Goal: Check status: Check status

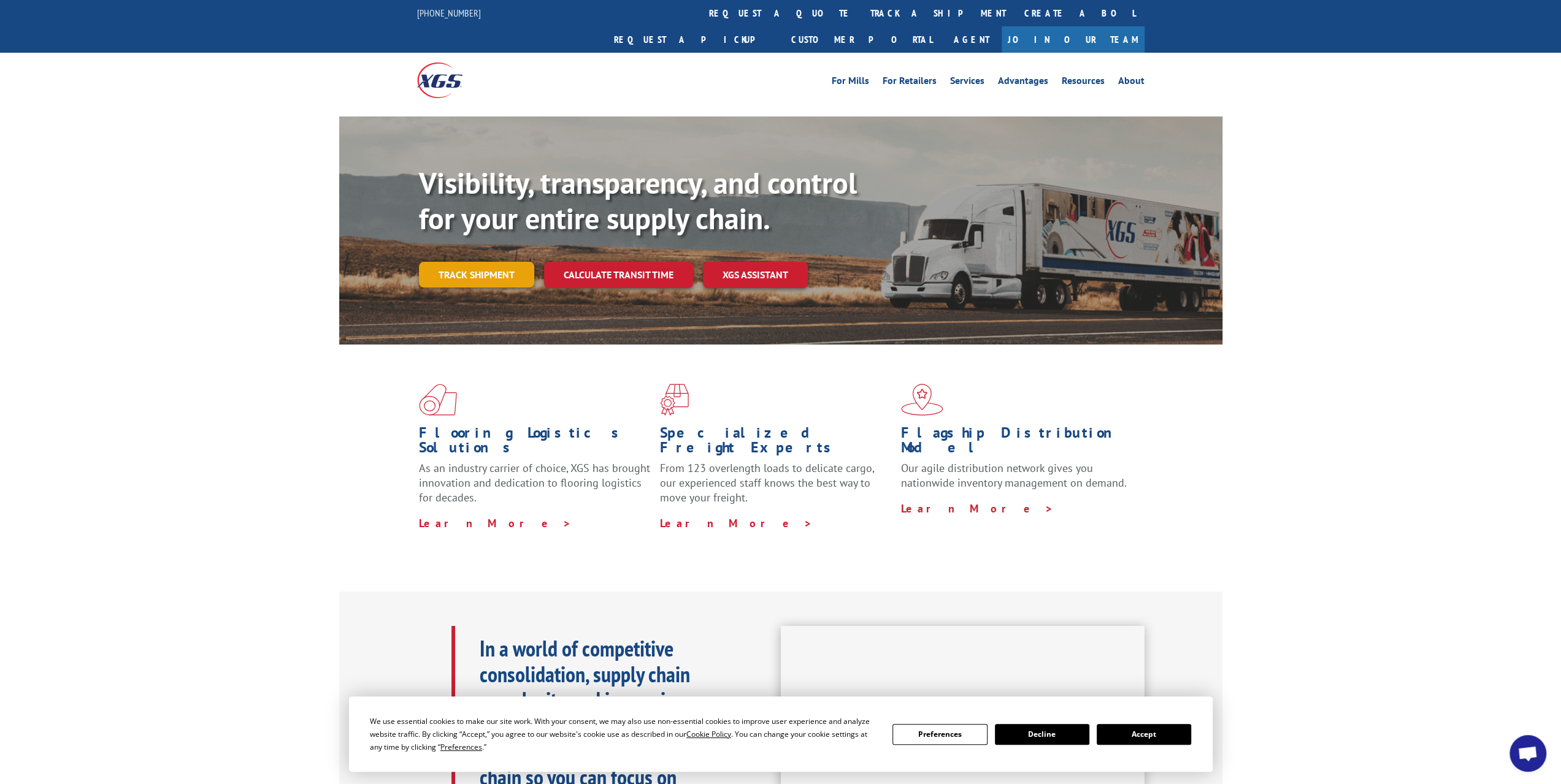
click at [480, 262] on link "Track shipment" at bounding box center [477, 275] width 115 height 26
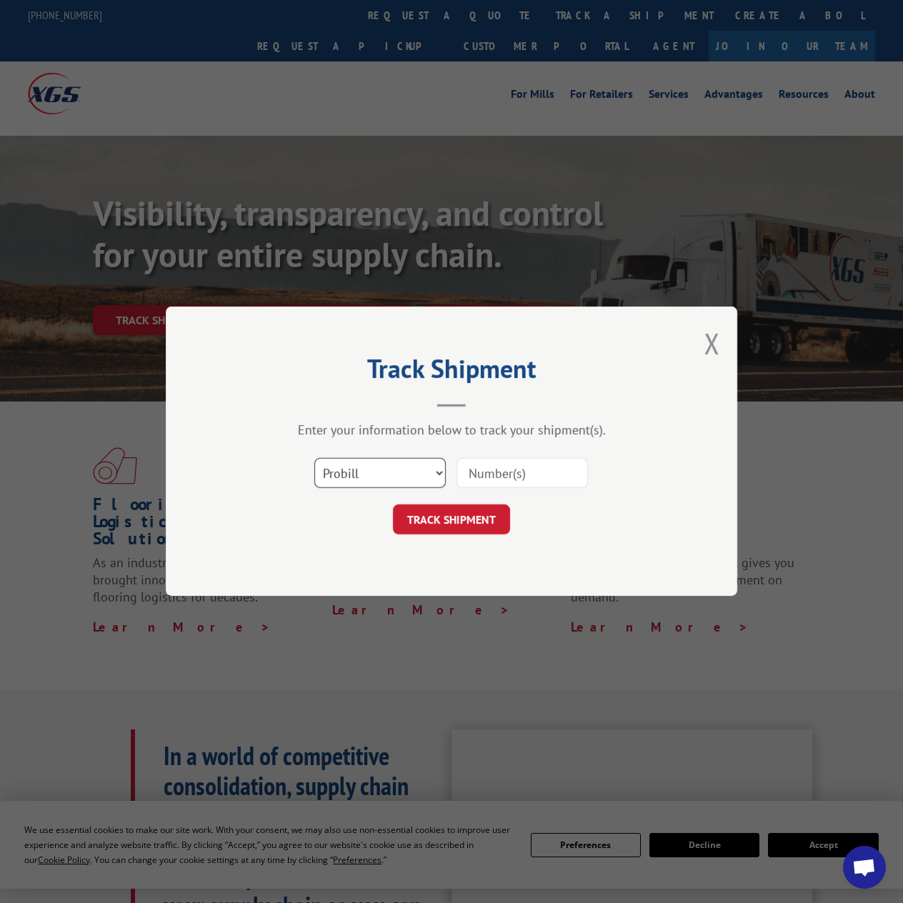
click at [428, 478] on select "Select category... Probill BOL PO" at bounding box center [379, 473] width 131 height 30
click at [513, 486] on input at bounding box center [521, 473] width 131 height 30
paste input "SO1577939"
type input "SO1577939"
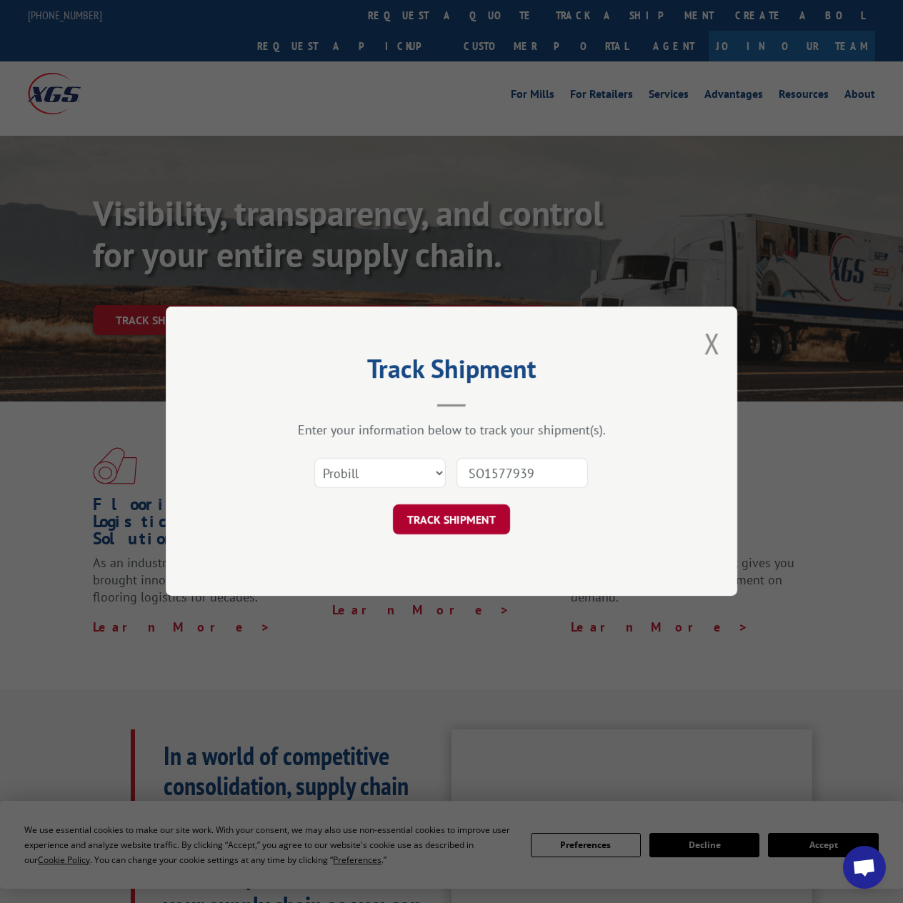
click at [474, 518] on button "TRACK SHIPMENT" at bounding box center [451, 520] width 117 height 30
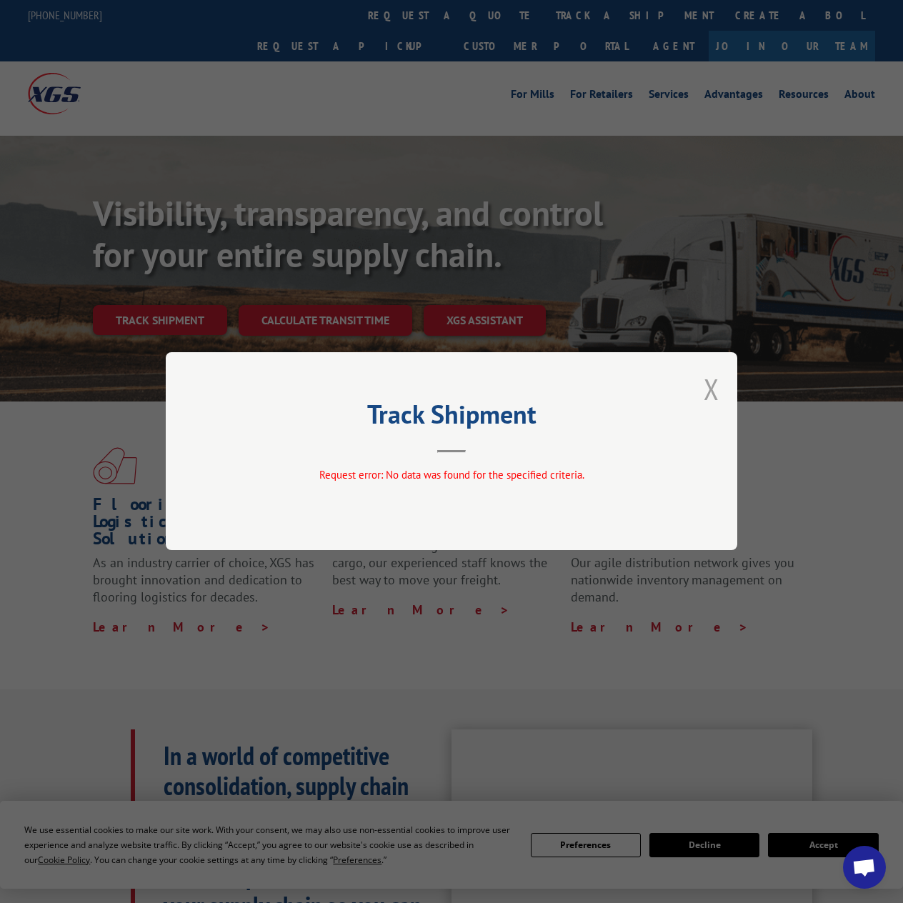
click at [707, 386] on button "Close modal" at bounding box center [711, 389] width 16 height 38
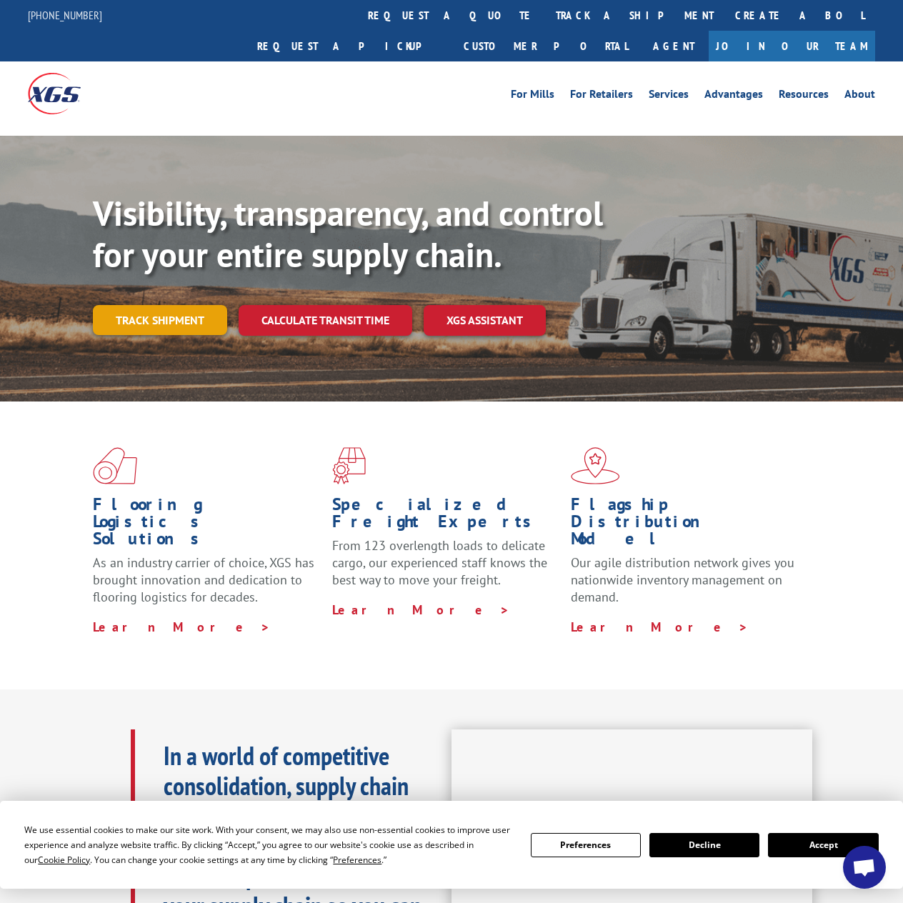
click at [189, 305] on link "Track shipment" at bounding box center [160, 320] width 134 height 30
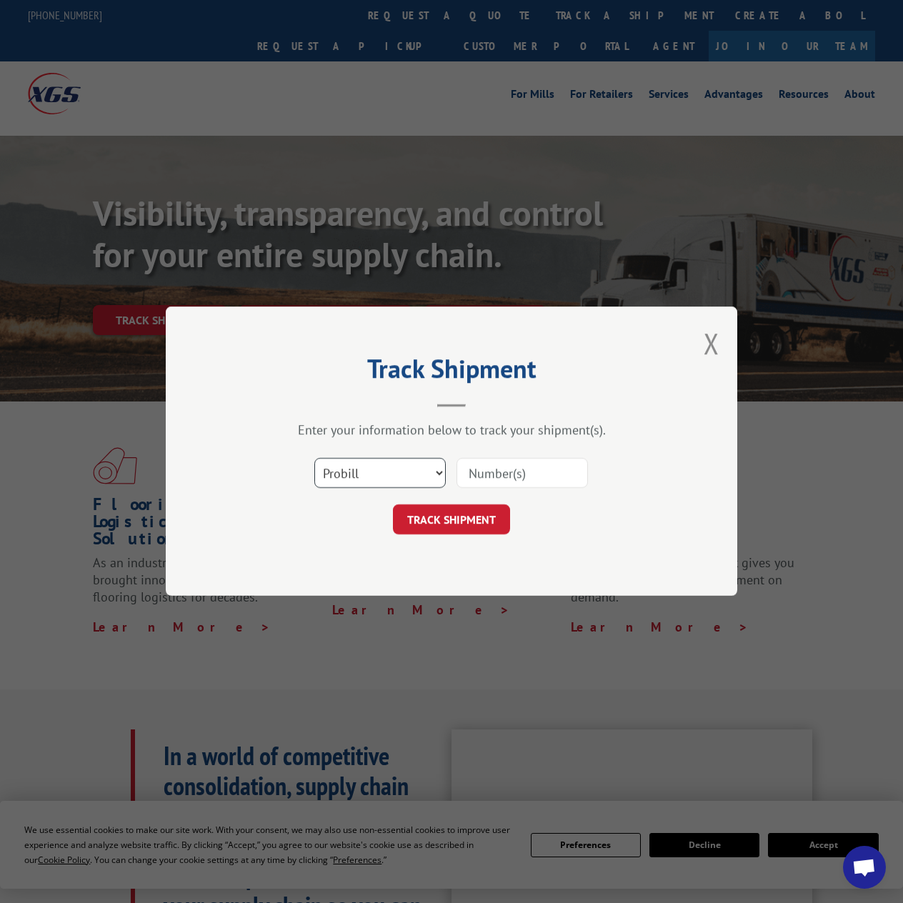
click at [391, 473] on select "Select category... Probill BOL PO" at bounding box center [379, 473] width 131 height 30
click at [314, 458] on select "Select category... Probill BOL PO" at bounding box center [379, 473] width 131 height 30
click at [508, 474] on input at bounding box center [521, 473] width 131 height 30
type input "SH0078305"
click at [486, 516] on button "TRACK SHIPMENT" at bounding box center [451, 520] width 117 height 30
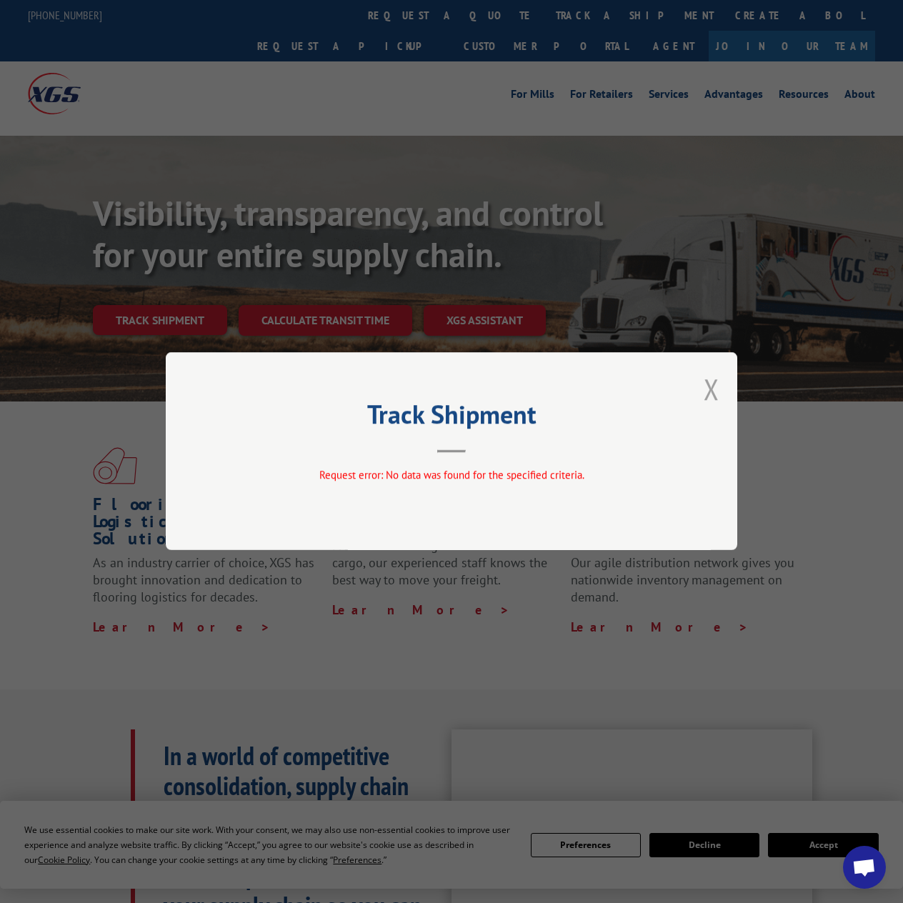
click at [718, 396] on button "Close modal" at bounding box center [711, 389] width 16 height 38
